Goal: Task Accomplishment & Management: Manage account settings

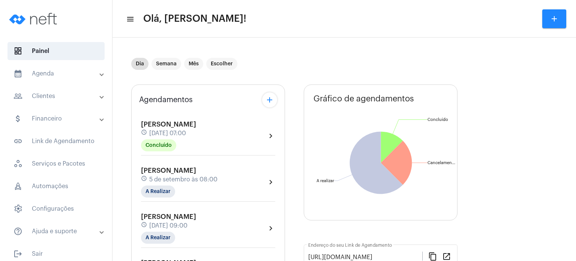
click at [186, 132] on span "[DATE] 07:00" at bounding box center [167, 133] width 37 height 7
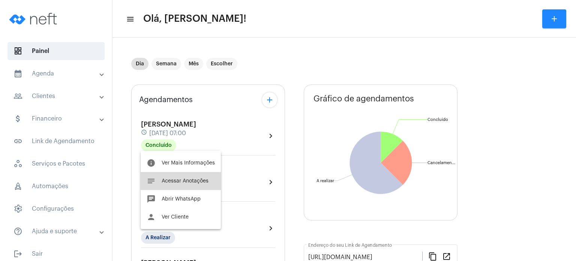
click at [189, 178] on span "Acessar Anotações" at bounding box center [185, 180] width 47 height 5
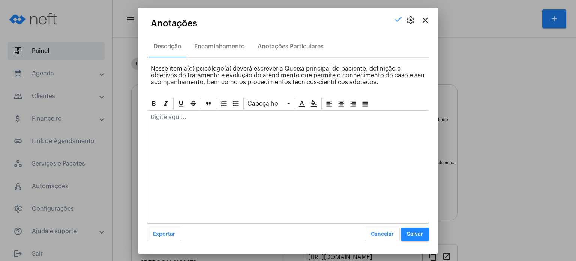
click at [177, 120] on div at bounding box center [287, 119] width 281 height 17
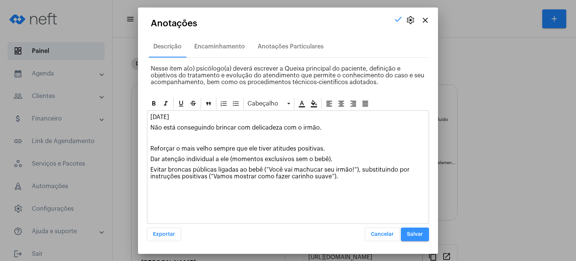
click at [420, 234] on span "Salvar" at bounding box center [415, 233] width 16 height 5
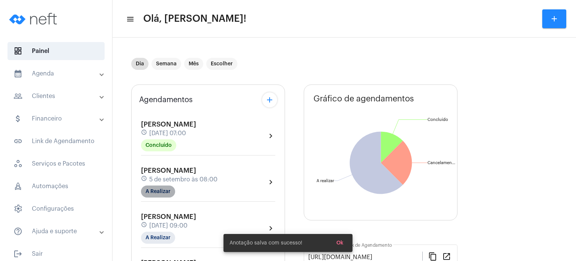
click at [165, 189] on mat-chip "A Realizar" at bounding box center [158, 191] width 34 height 12
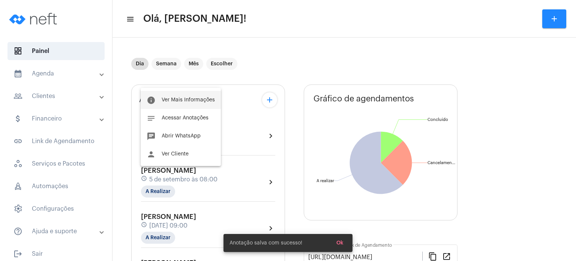
click at [179, 104] on button "info Ver Mais Informações" at bounding box center [181, 100] width 80 height 18
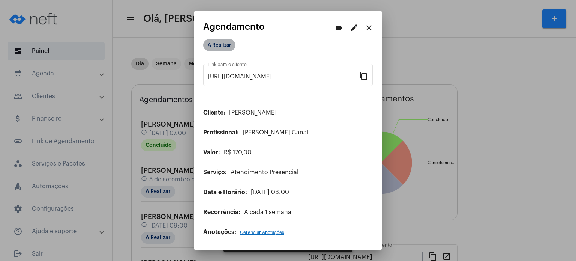
click at [225, 48] on mat-chip "A Realizar" at bounding box center [219, 45] width 32 height 12
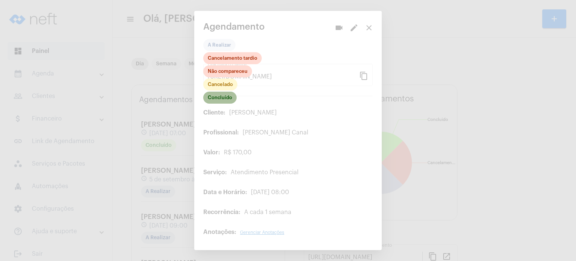
click at [219, 97] on mat-chip "Concluído" at bounding box center [219, 98] width 33 height 12
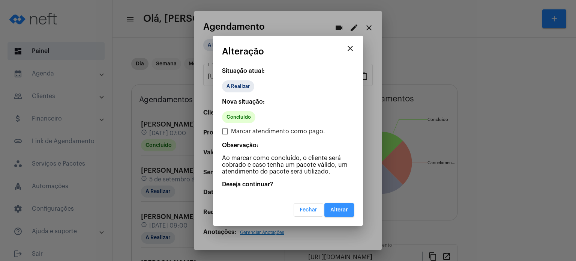
click at [344, 207] on span "Alterar" at bounding box center [339, 209] width 18 height 5
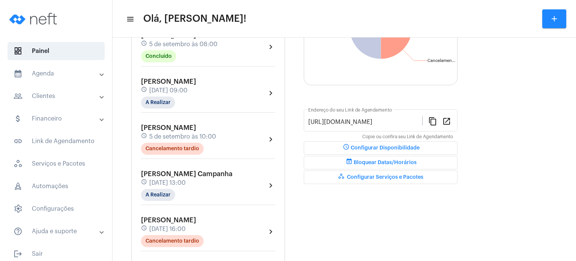
scroll to position [150, 0]
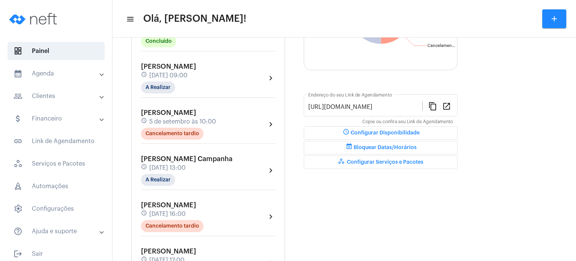
click at [132, 75] on div "Agendamentos add [PERSON_NAME] Colodetti schedule [DATE] 07:00 Concluído chevro…" at bounding box center [208, 135] width 154 height 403
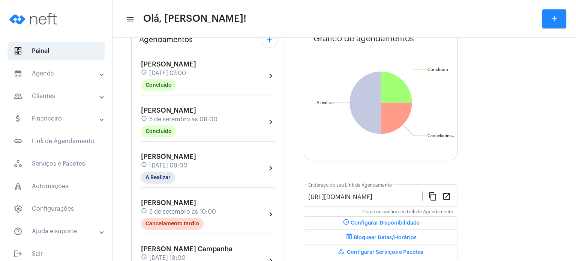
scroll to position [45, 0]
